Goal: Register for event/course

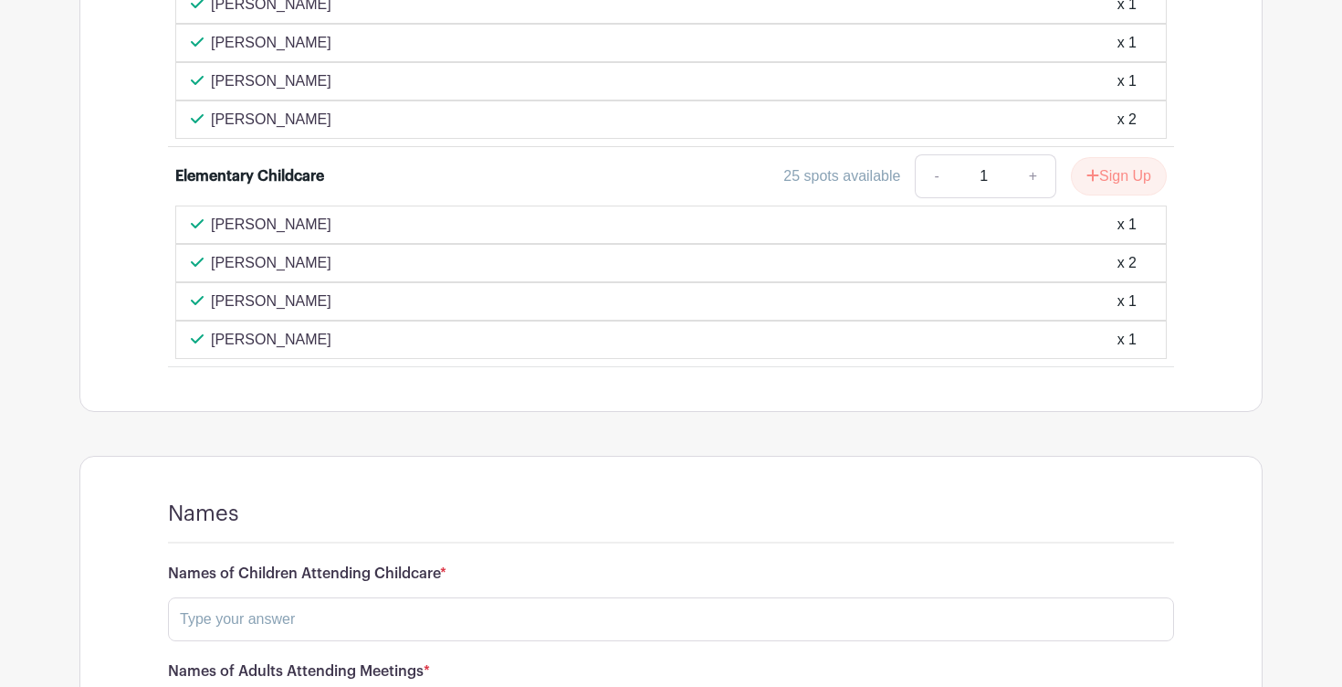
scroll to position [3581, 0]
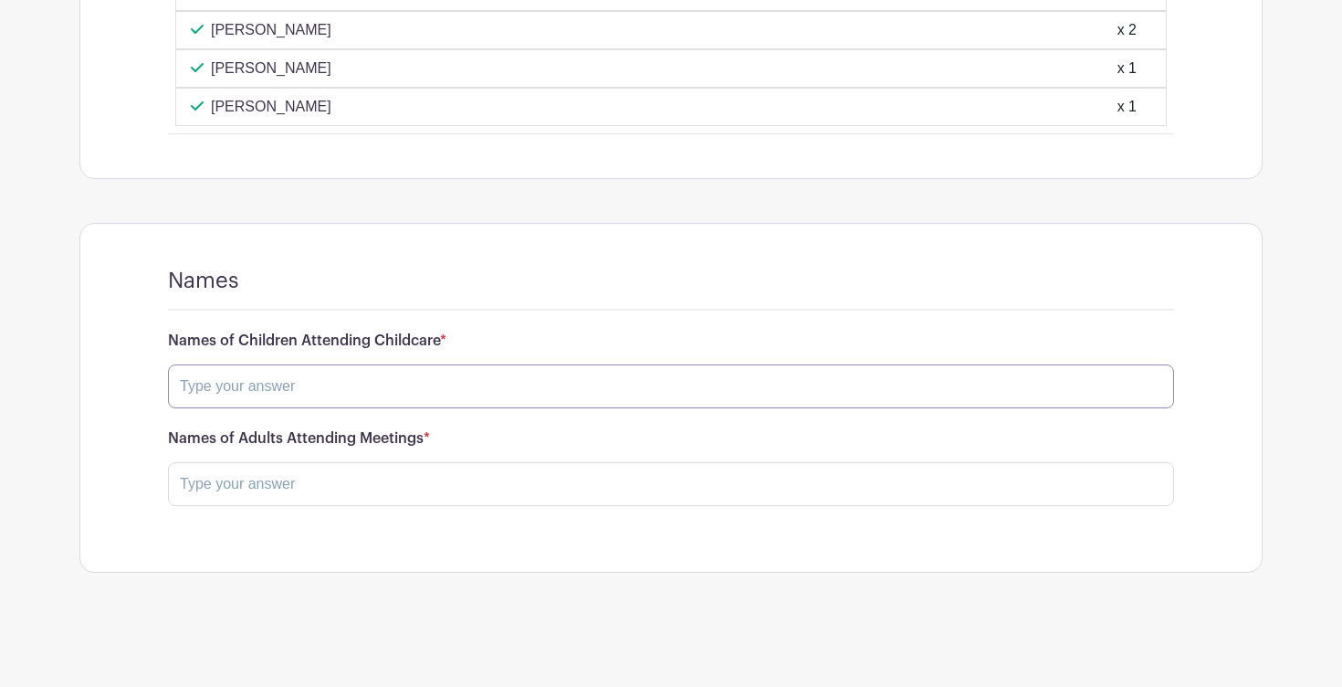
click at [292, 390] on input "text" at bounding box center [671, 386] width 1006 height 44
click at [209, 372] on input "text" at bounding box center [671, 386] width 1006 height 44
type input "[PERSON_NAME]"
click at [245, 491] on input "text" at bounding box center [671, 482] width 1006 height 44
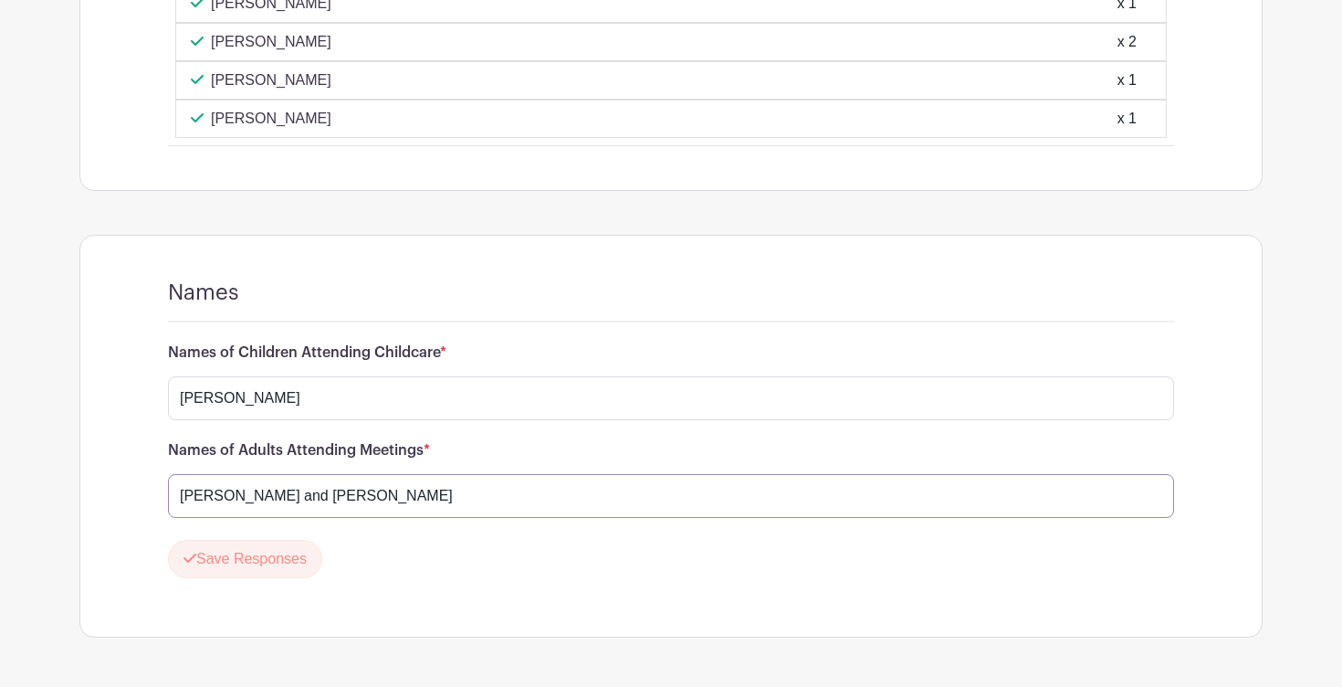
scroll to position [3634, 0]
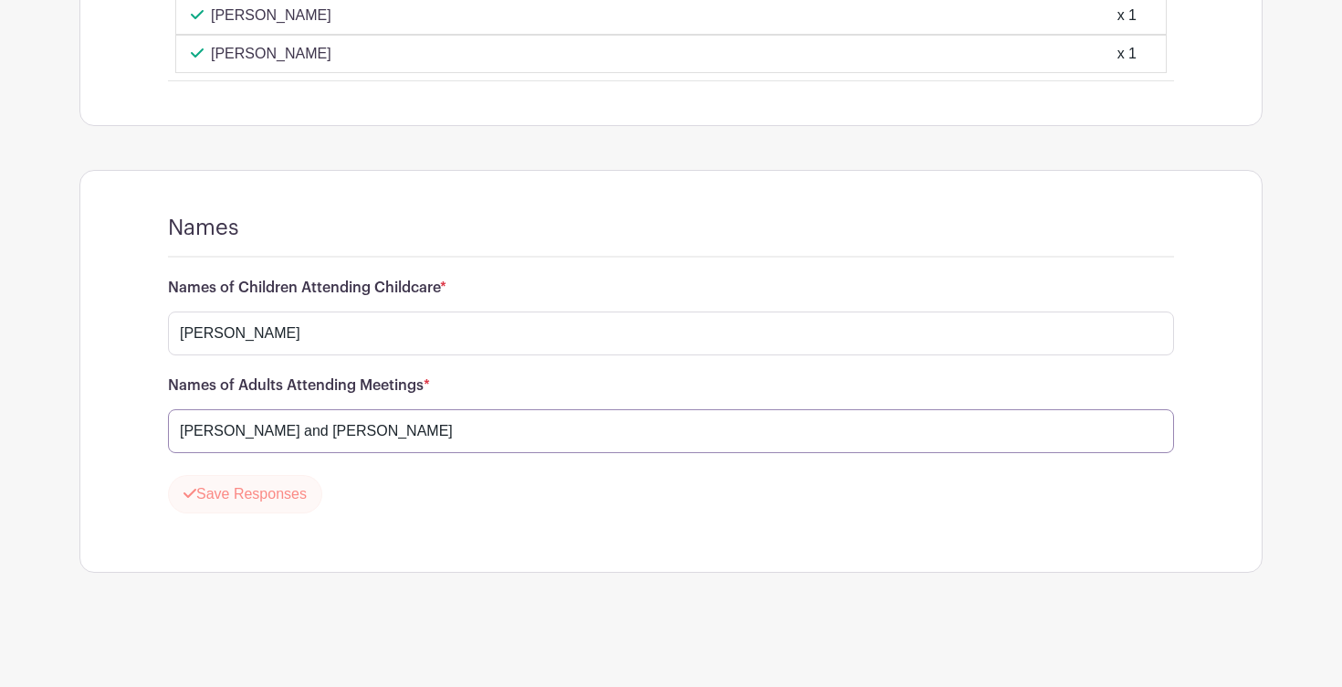
type input "[PERSON_NAME] and [PERSON_NAME]"
click at [233, 484] on button "Save Responses" at bounding box center [245, 494] width 154 height 38
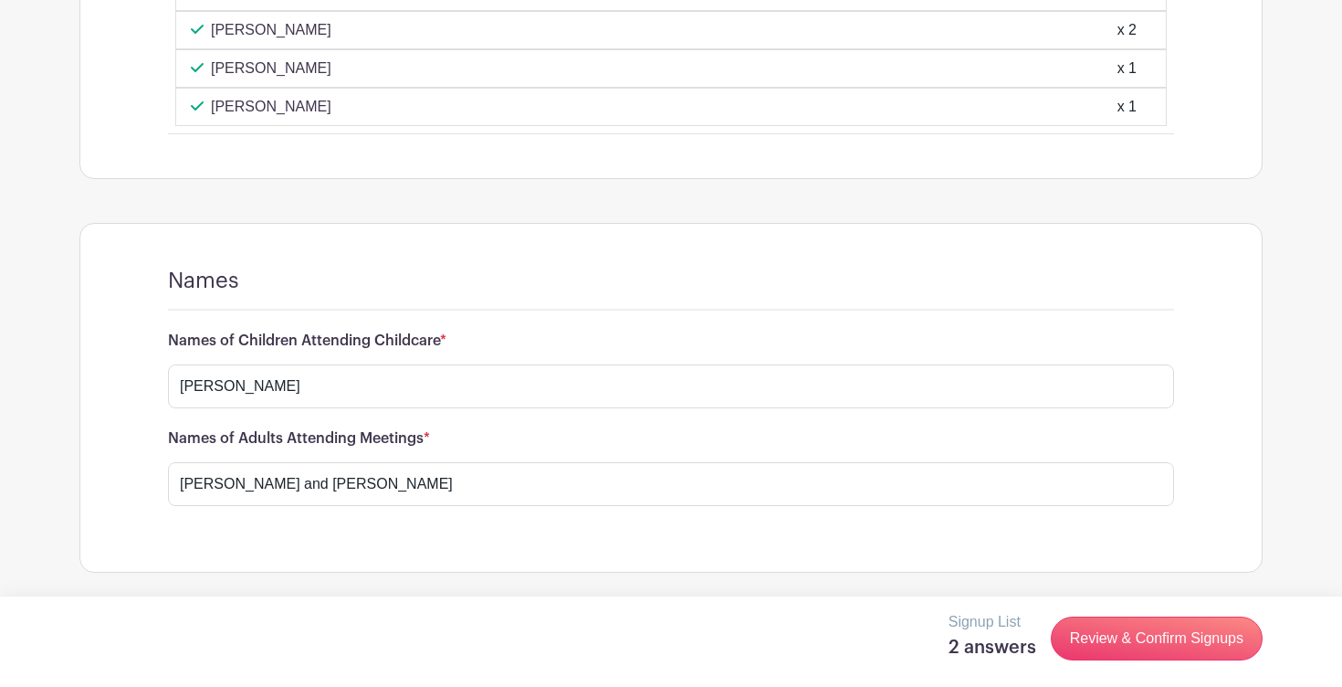
scroll to position [3581, 0]
click at [1127, 635] on link "Review & Confirm Signups" at bounding box center [1157, 638] width 212 height 44
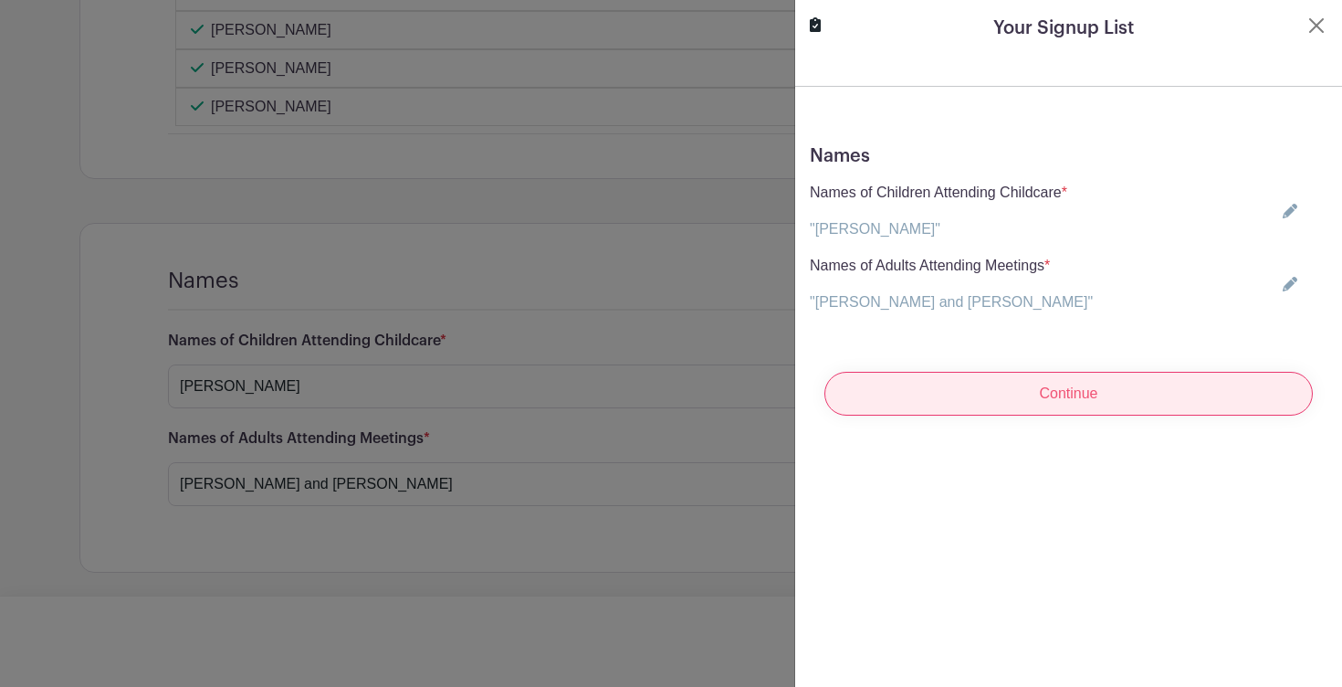
click at [1136, 383] on input "Continue" at bounding box center [1068, 394] width 488 height 44
click at [1117, 386] on input "Continue" at bounding box center [1068, 394] width 488 height 44
click at [1023, 403] on input "Continue" at bounding box center [1068, 394] width 488 height 44
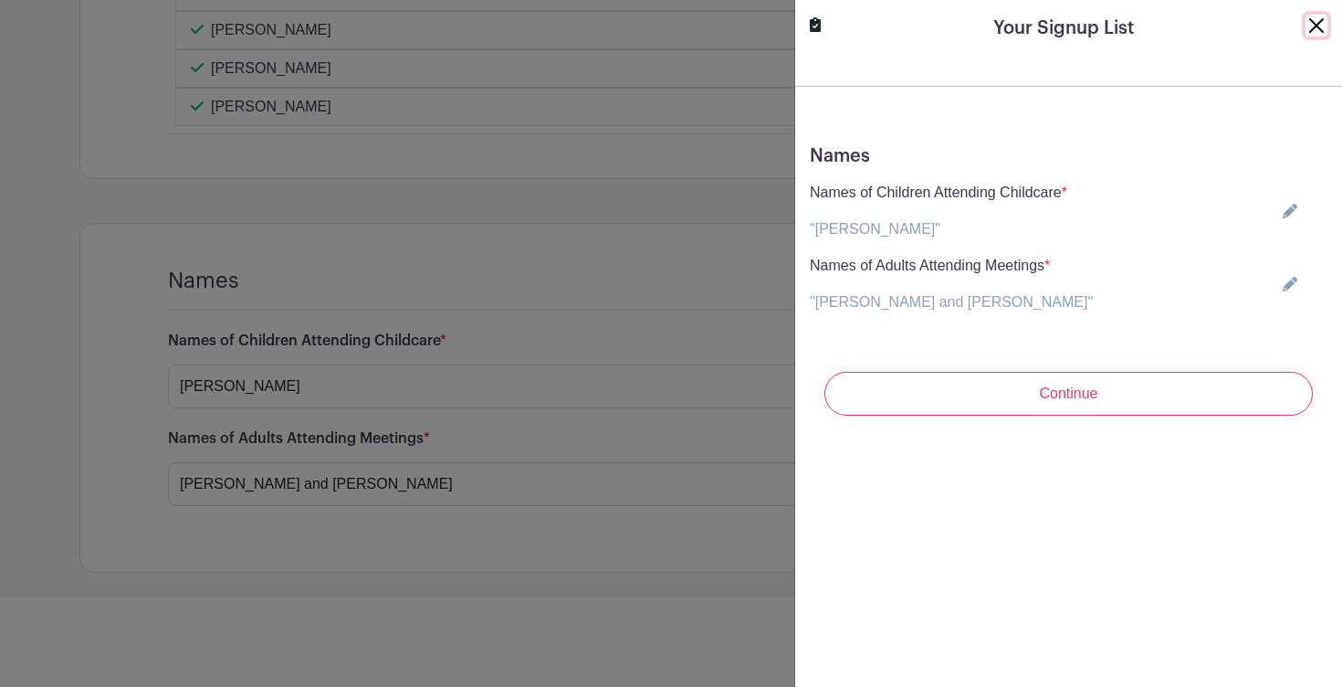
click at [1316, 30] on button "Close" at bounding box center [1317, 26] width 22 height 22
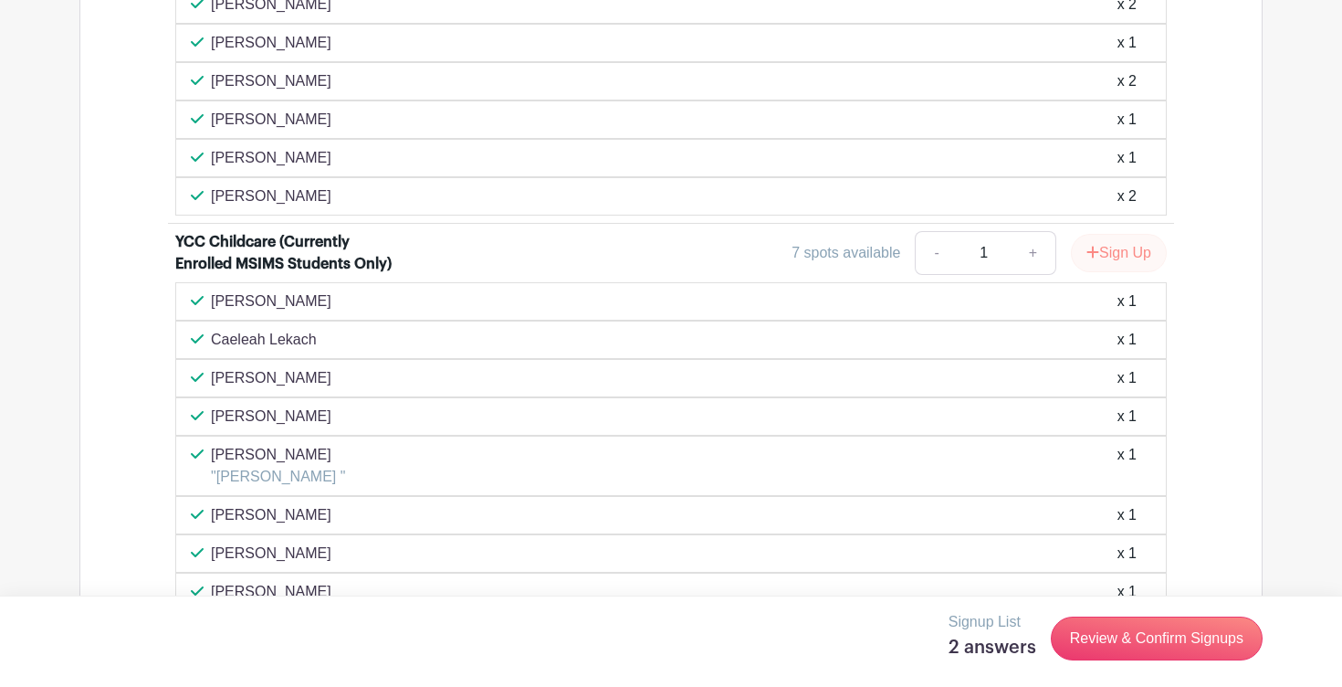
scroll to position [2215, 0]
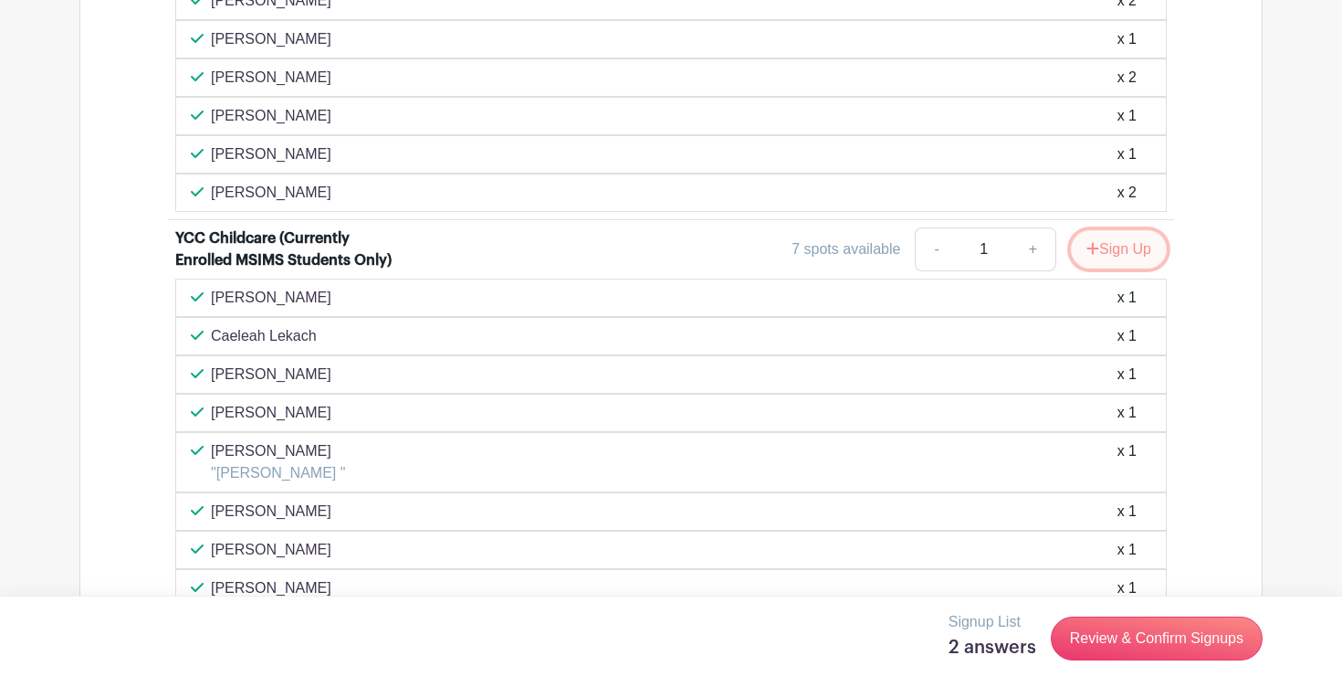
click at [1119, 248] on button "Sign Up" at bounding box center [1119, 249] width 96 height 38
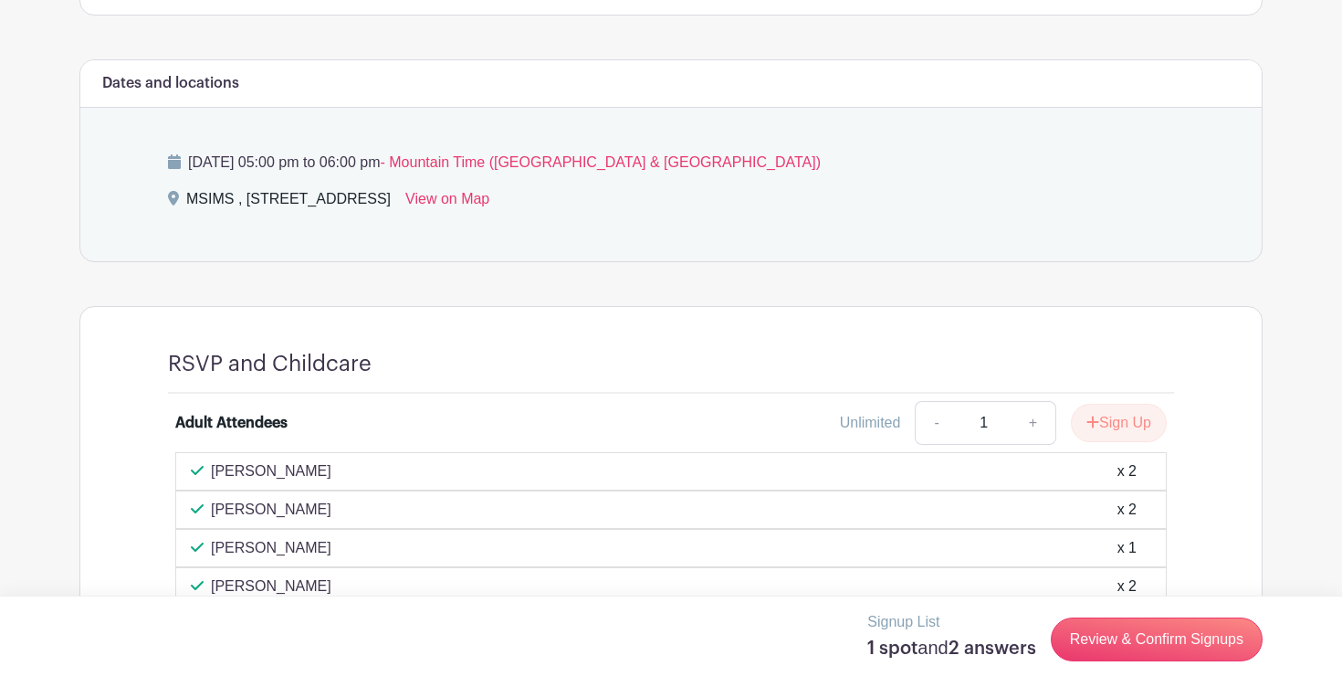
scroll to position [760, 0]
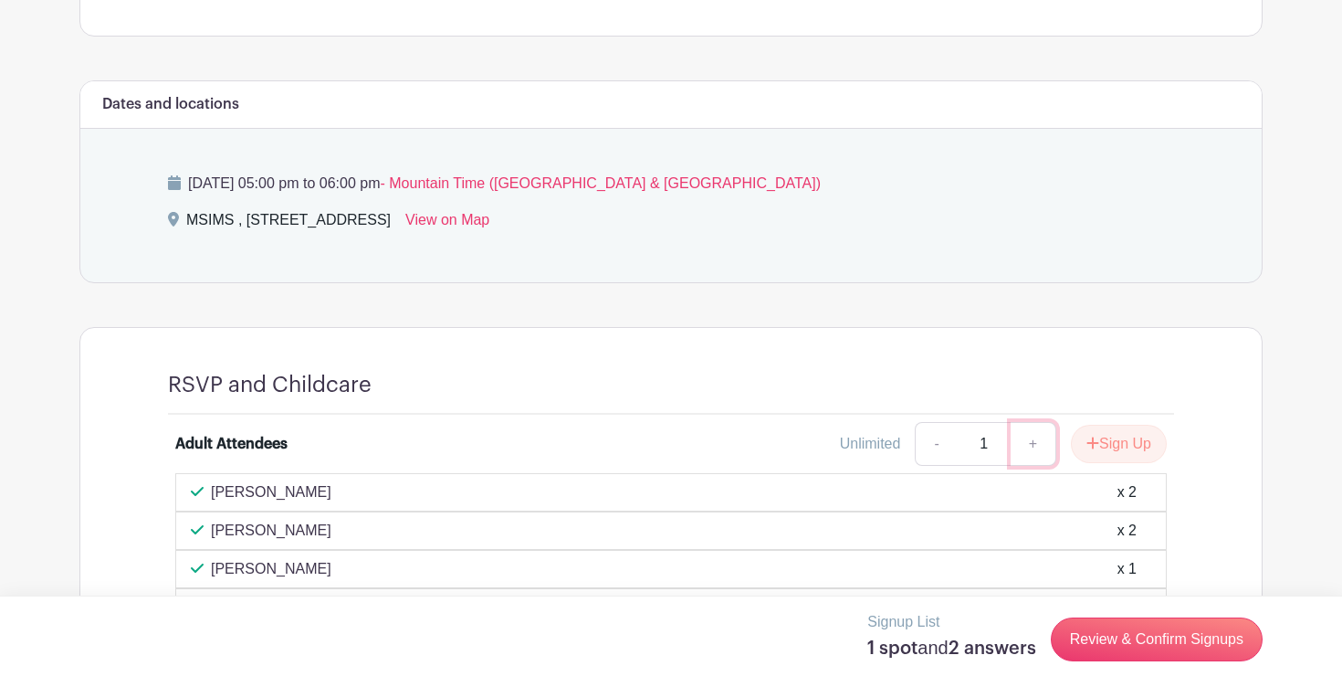
click at [1035, 448] on link "+" at bounding box center [1034, 444] width 46 height 44
type input "2"
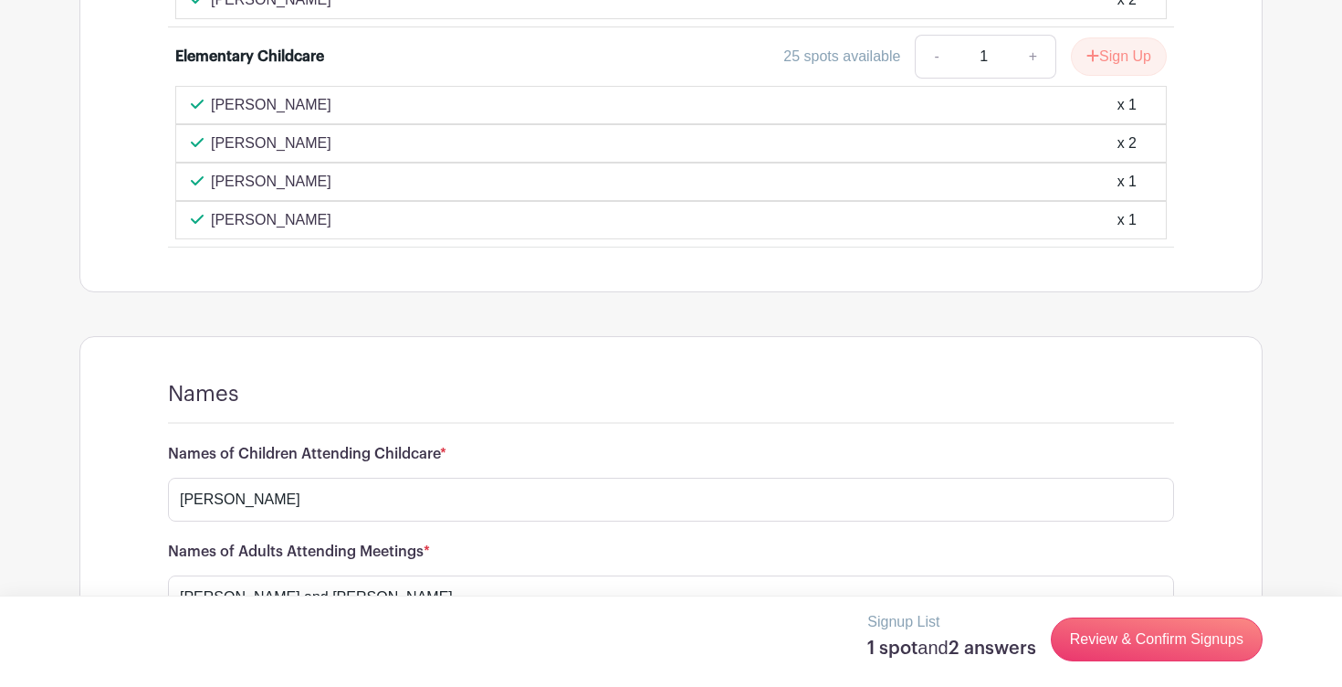
scroll to position [3581, 0]
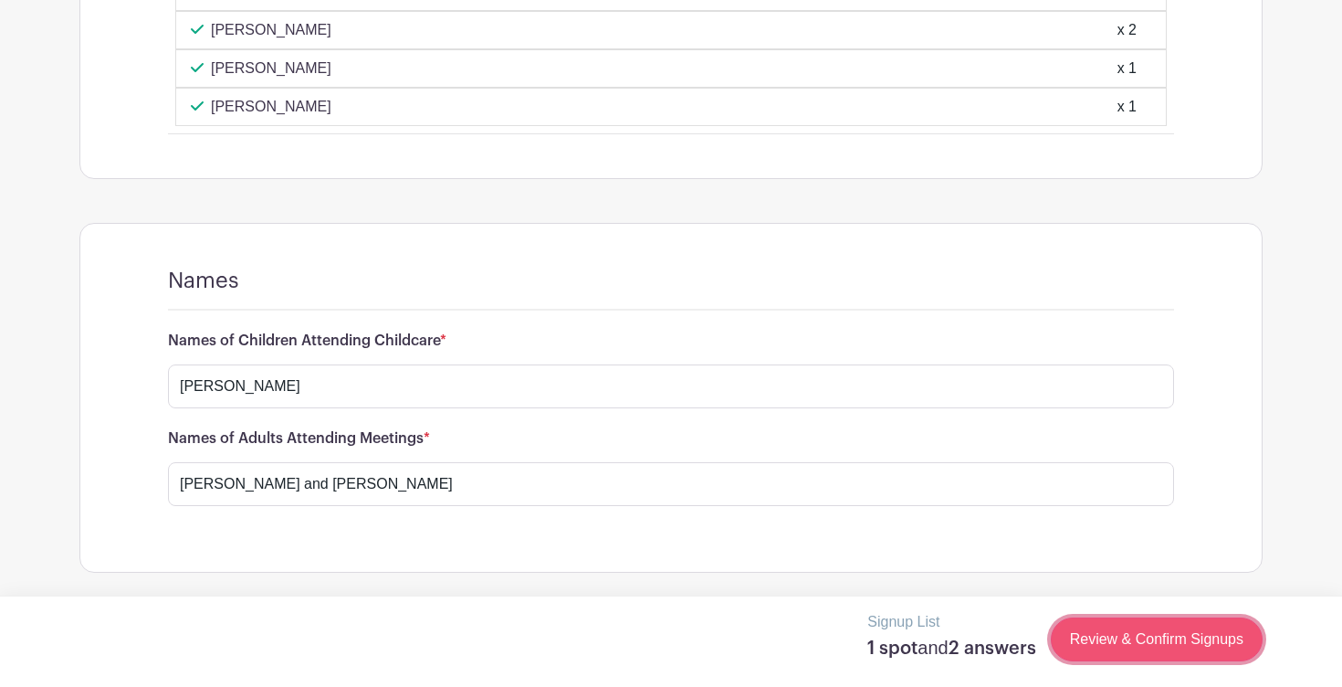
click at [1184, 625] on link "Review & Confirm Signups" at bounding box center [1157, 639] width 212 height 44
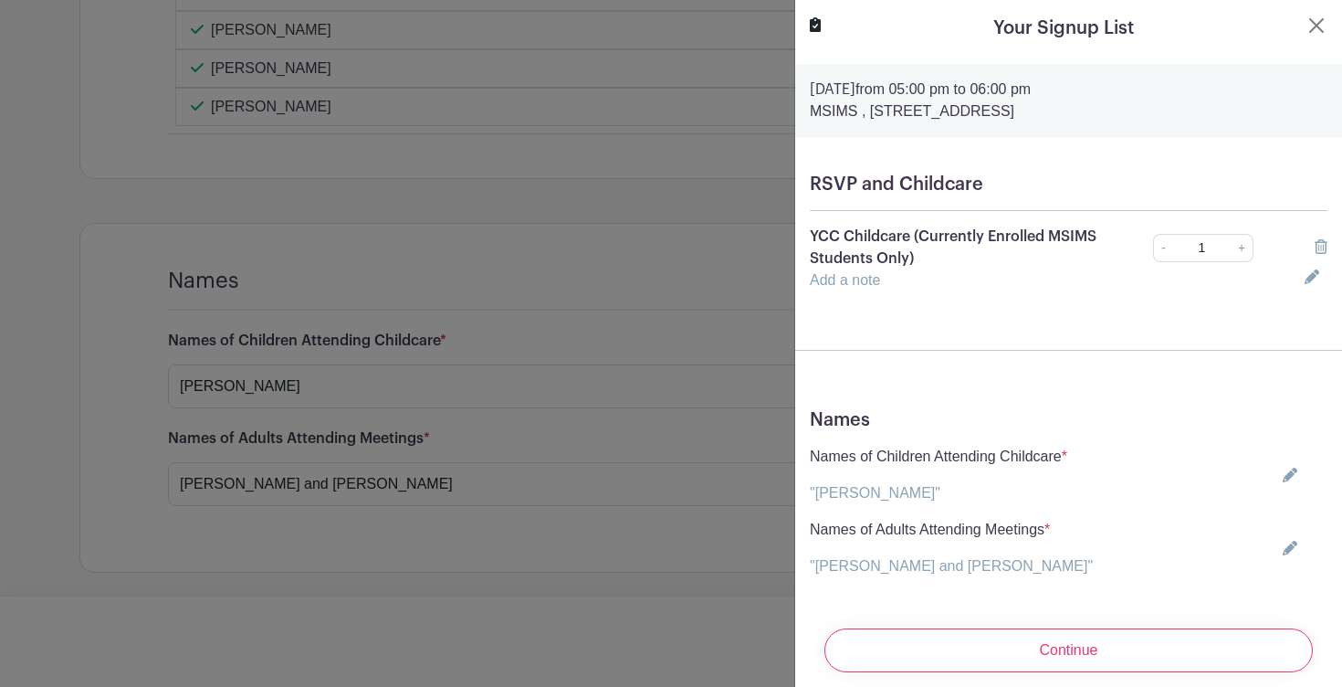
scroll to position [22, 0]
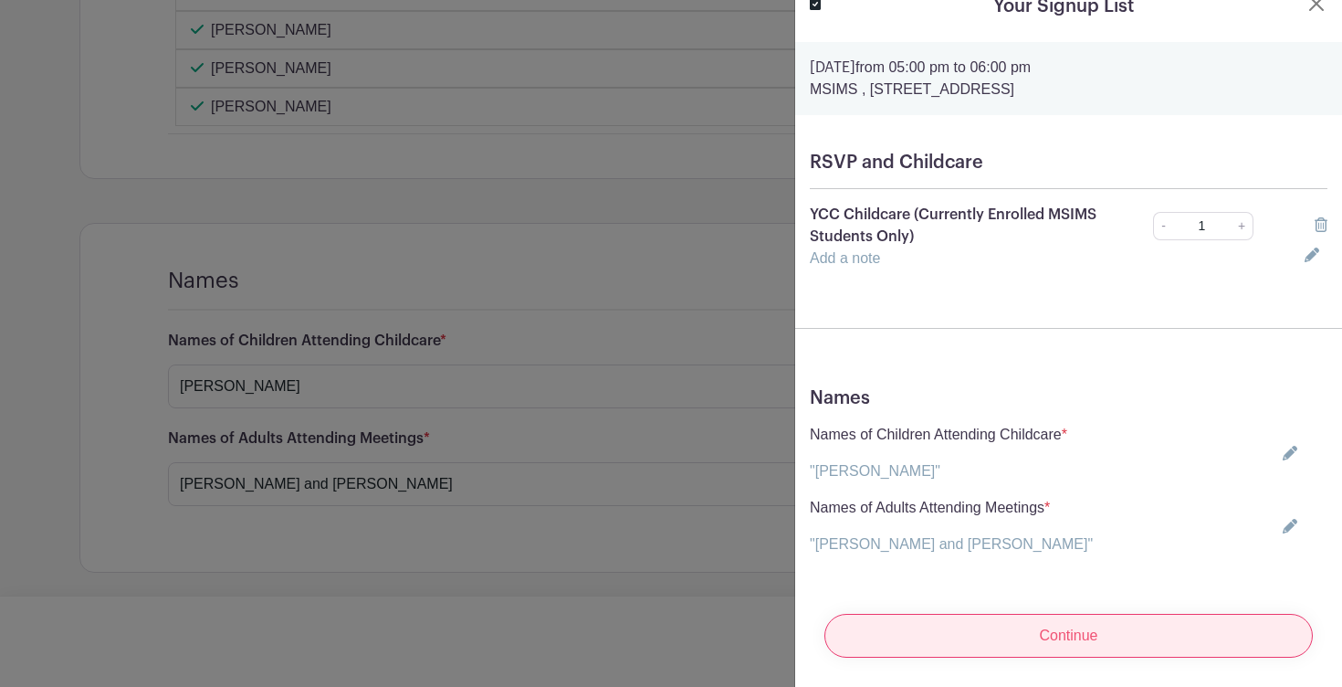
click at [948, 641] on input "Continue" at bounding box center [1068, 635] width 488 height 44
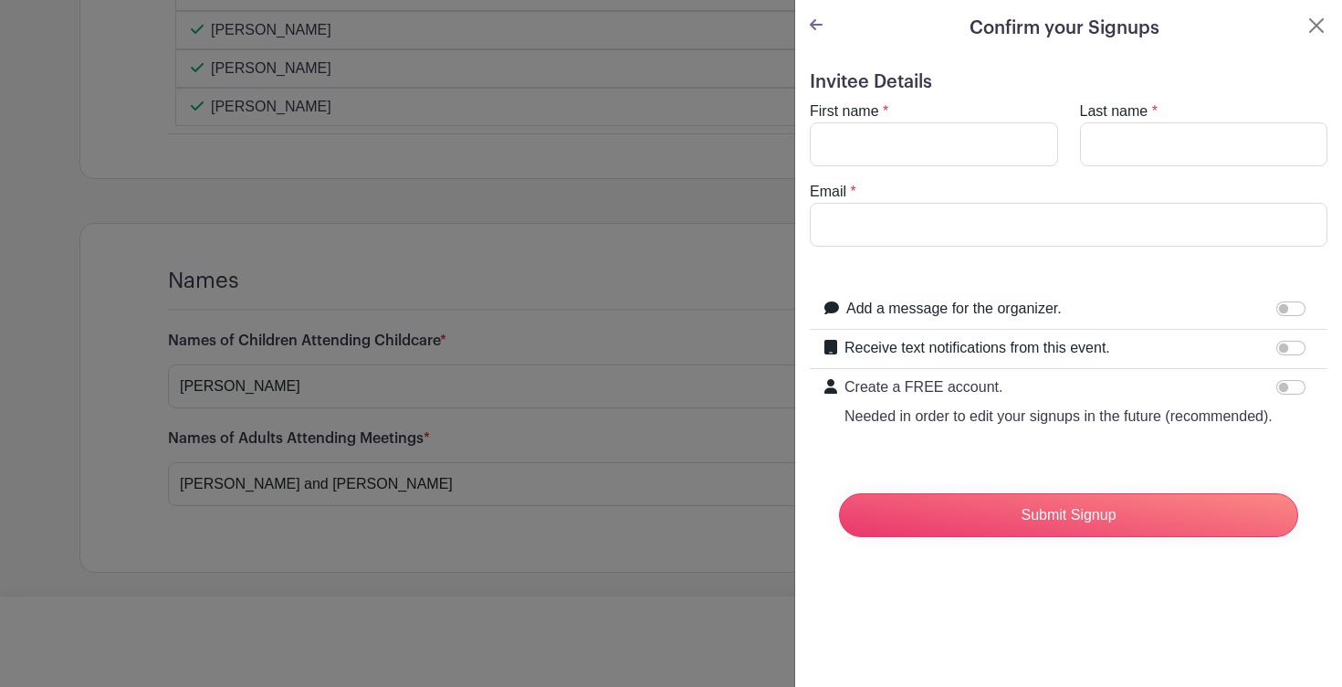
scroll to position [0, 0]
click at [854, 135] on input "First name" at bounding box center [934, 144] width 248 height 44
type input "Liana"
type input "[PERSON_NAME]"
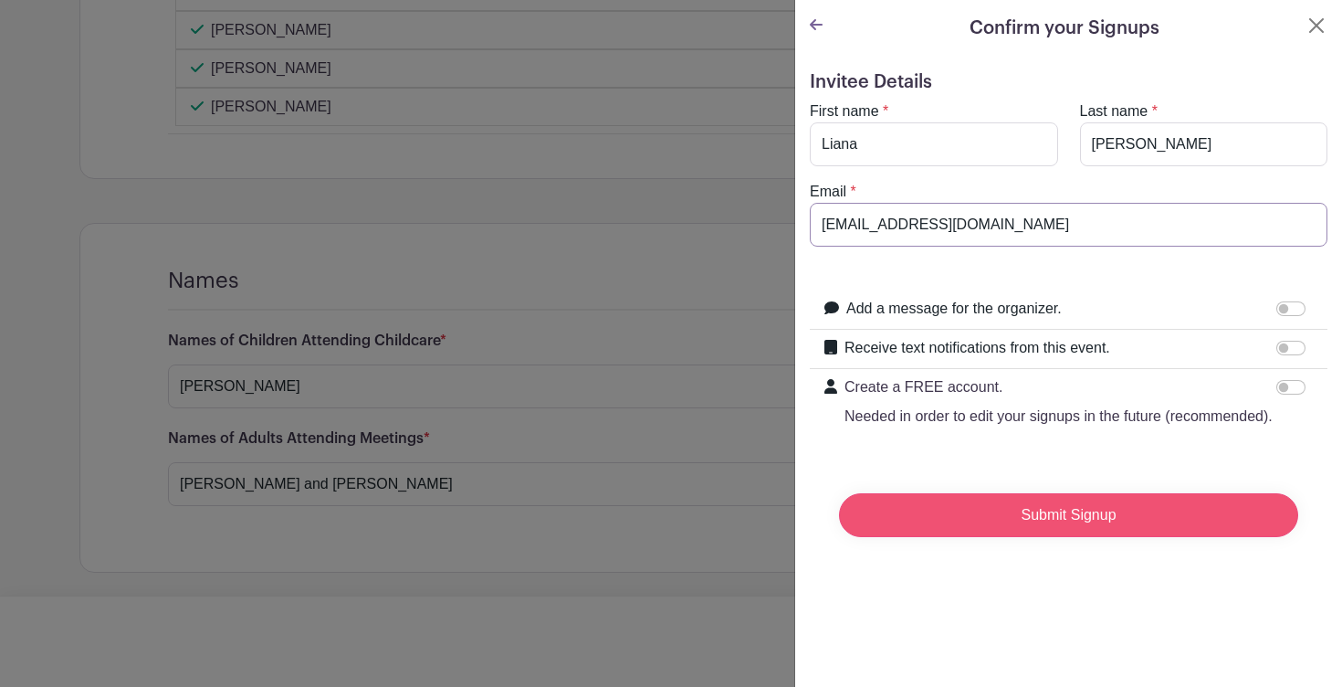
type input "[EMAIL_ADDRESS][DOMAIN_NAME]"
click at [907, 518] on input "Submit Signup" at bounding box center [1068, 515] width 459 height 44
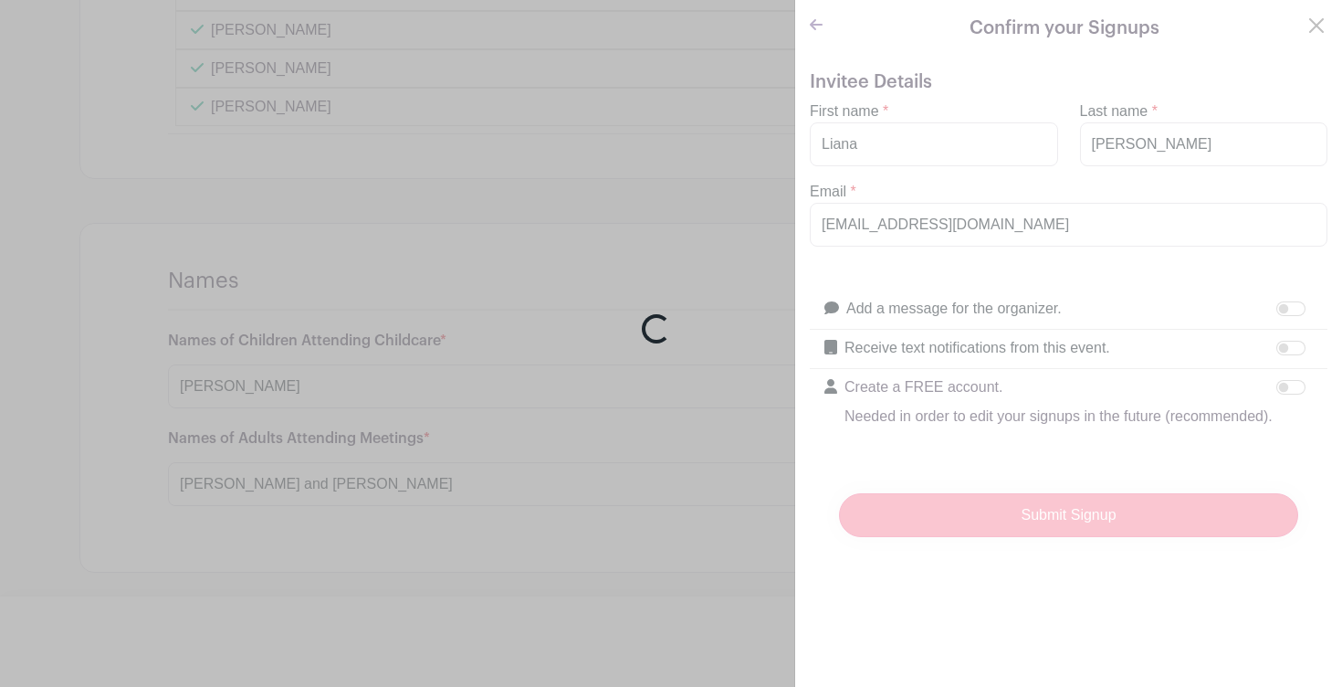
scroll to position [3620, 0]
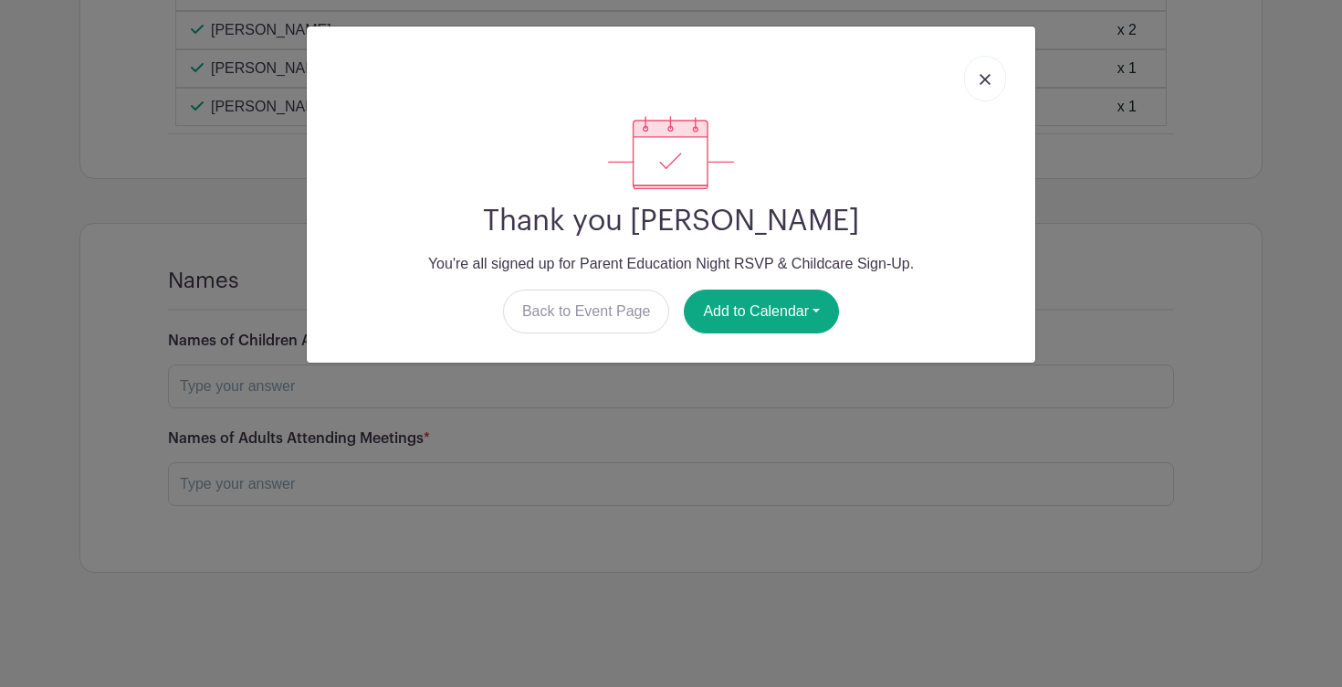
click at [990, 89] on link at bounding box center [985, 79] width 42 height 46
